Goal: Information Seeking & Learning: Learn about a topic

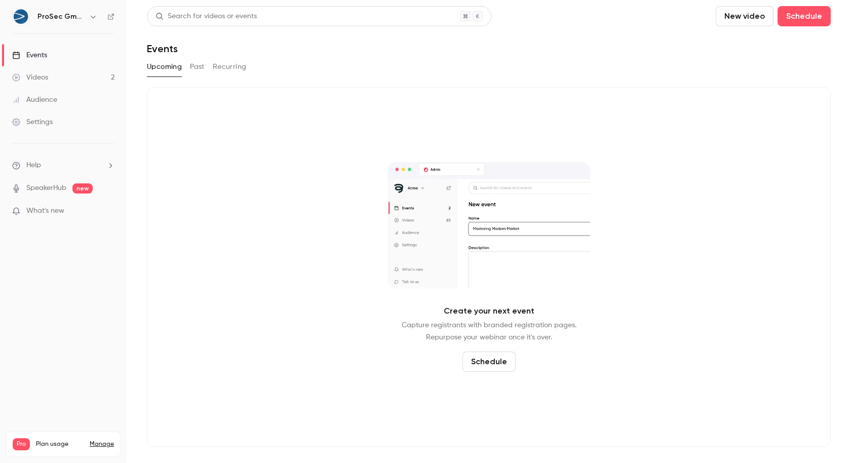
click at [59, 82] on link "Videos 2" at bounding box center [63, 77] width 127 height 22
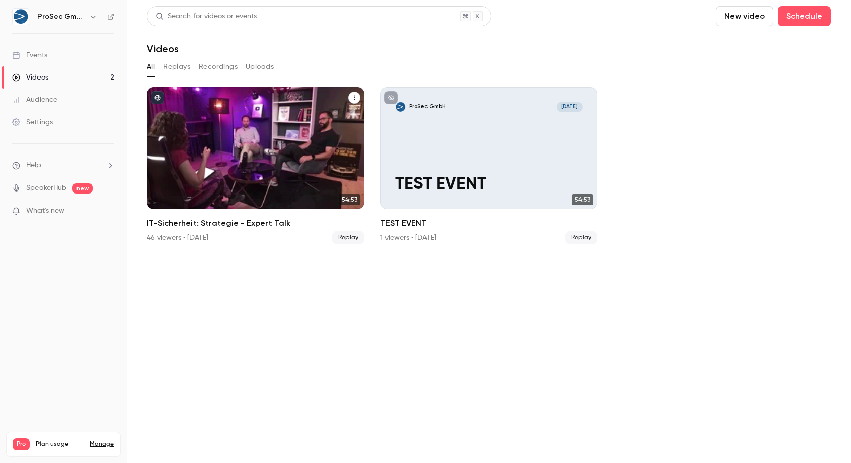
click at [245, 126] on div "IT-Sicherheit: Strategie - Expert Talk" at bounding box center [255, 148] width 217 height 122
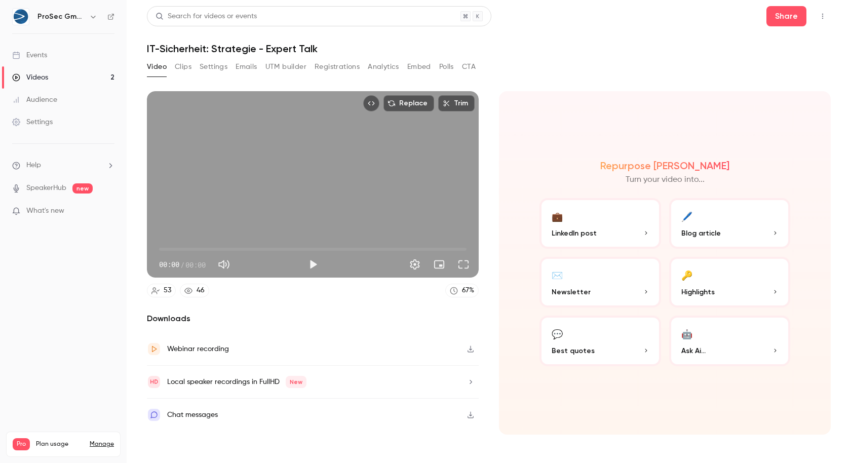
click at [338, 74] on button "Registrations" at bounding box center [337, 67] width 45 height 16
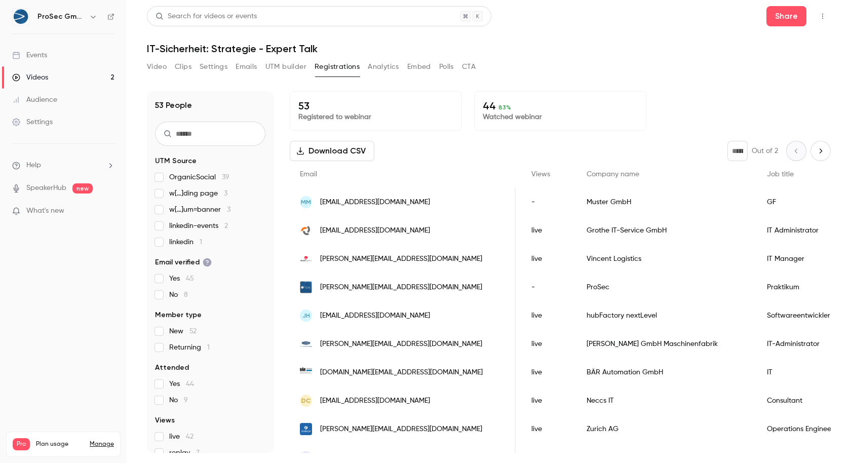
click at [358, 113] on p "Registered to webinar" at bounding box center [375, 117] width 155 height 10
click at [80, 83] on link "Videos 2" at bounding box center [63, 77] width 127 height 22
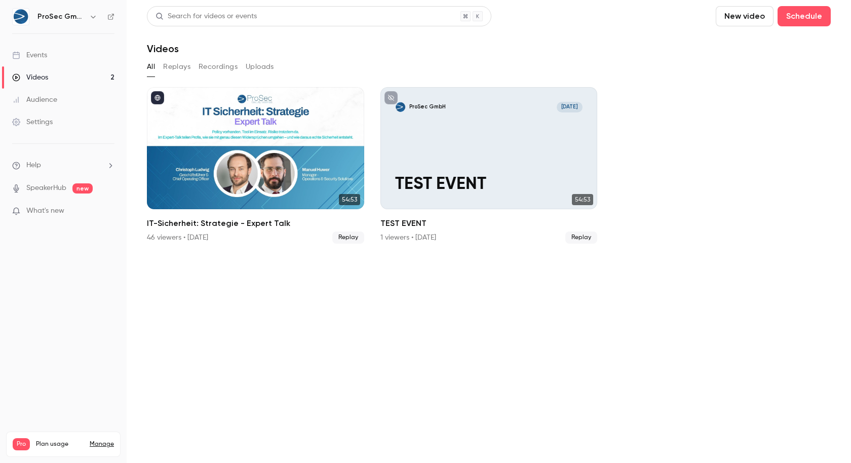
click at [174, 75] on div "All Replays Recordings Uploads" at bounding box center [489, 69] width 684 height 20
click at [176, 66] on button "Replays" at bounding box center [176, 67] width 27 height 16
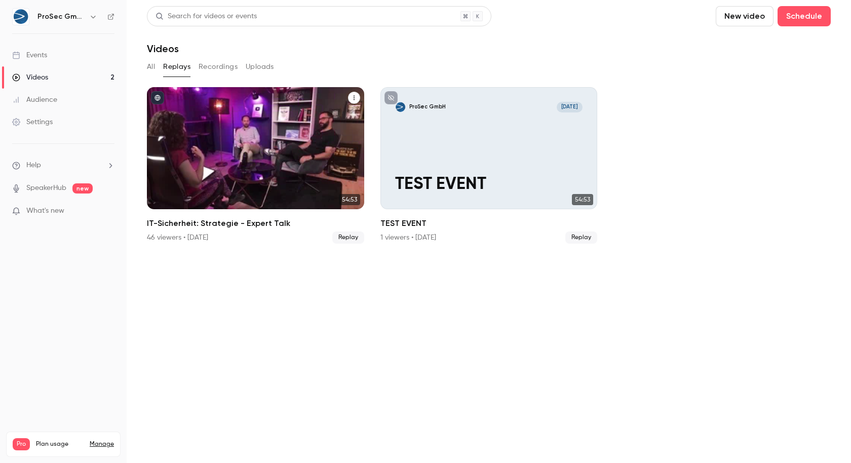
click at [217, 225] on h2 "IT-Sicherheit: Strategie - Expert Talk" at bounding box center [255, 223] width 217 height 12
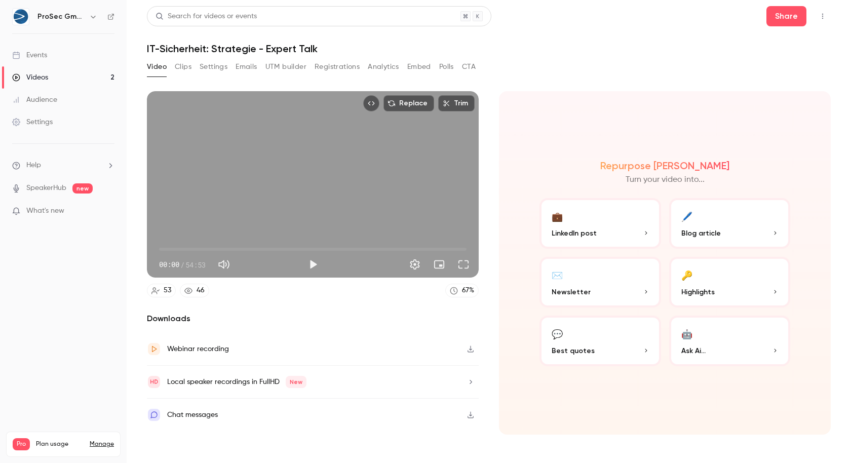
click at [326, 68] on button "Registrations" at bounding box center [337, 67] width 45 height 16
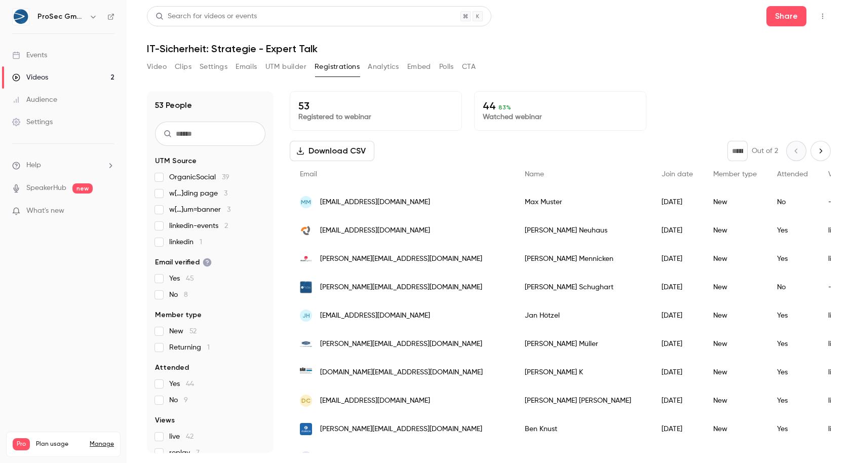
click at [381, 67] on button "Analytics" at bounding box center [383, 67] width 31 height 16
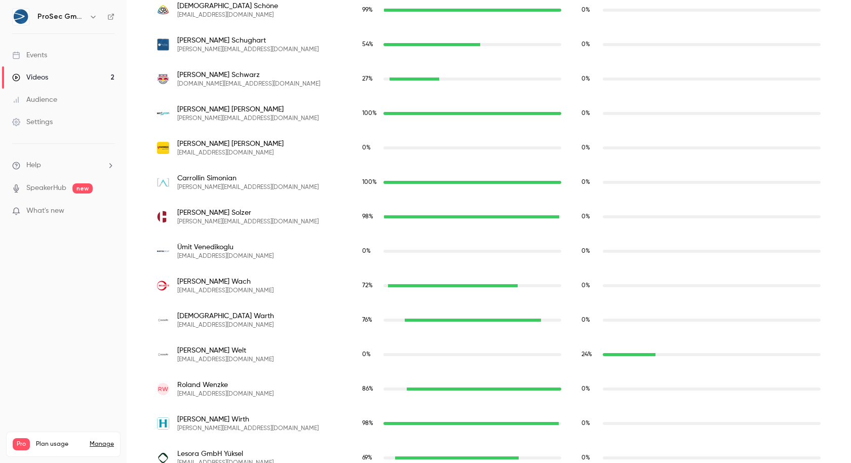
scroll to position [1787, 0]
